Goal: Find specific page/section: Find specific page/section

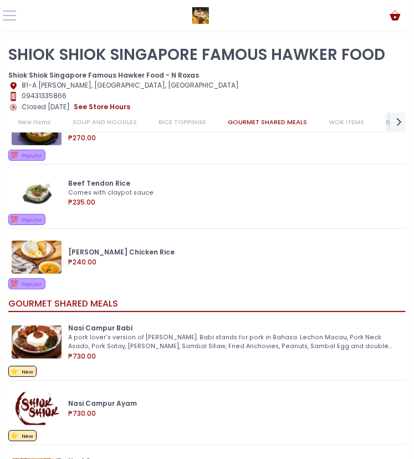
scroll to position [847, 0]
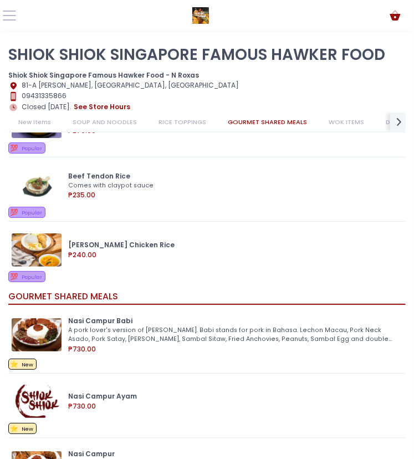
click at [122, 121] on link "SOUP AND NOODLES" at bounding box center [105, 122] width 84 height 19
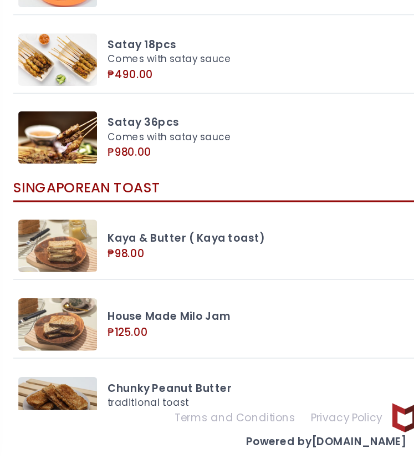
scroll to position [0, 0]
